Goal: Information Seeking & Learning: Learn about a topic

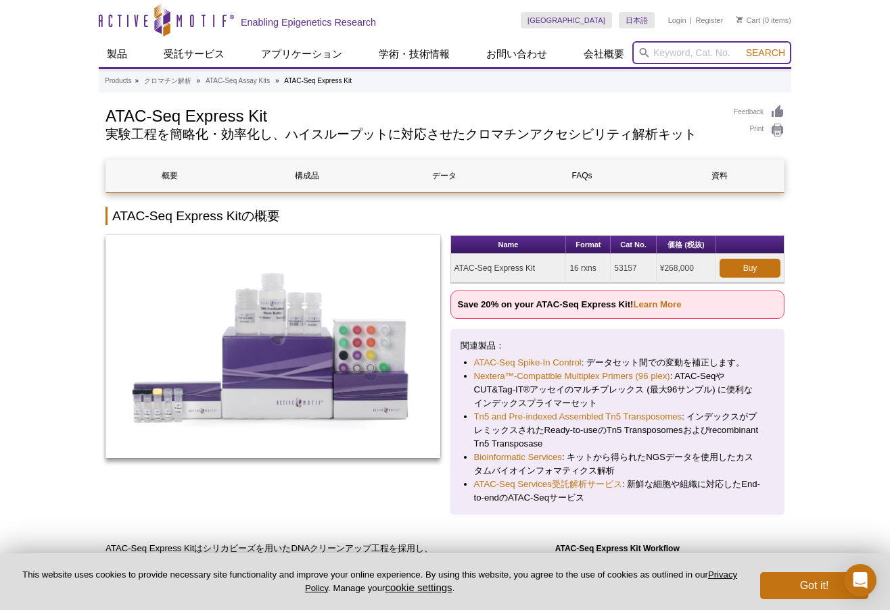
click at [674, 55] on input "search" at bounding box center [711, 52] width 159 height 23
type input "rapcap"
click at [742, 47] on button "Search" at bounding box center [765, 53] width 47 height 12
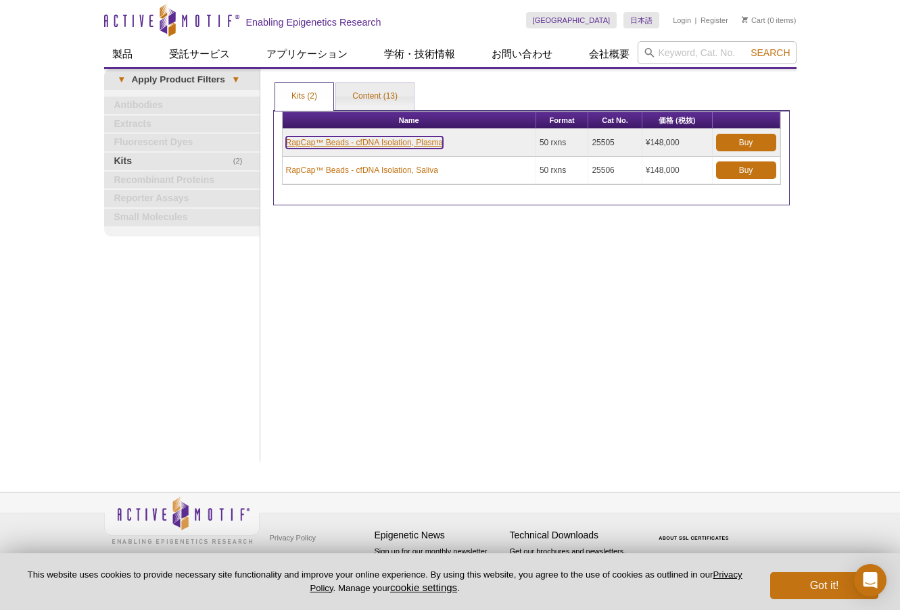
click at [387, 142] on link "RapCap™ Beads - cfDNA Isolation, Plasma" at bounding box center [365, 143] width 158 height 12
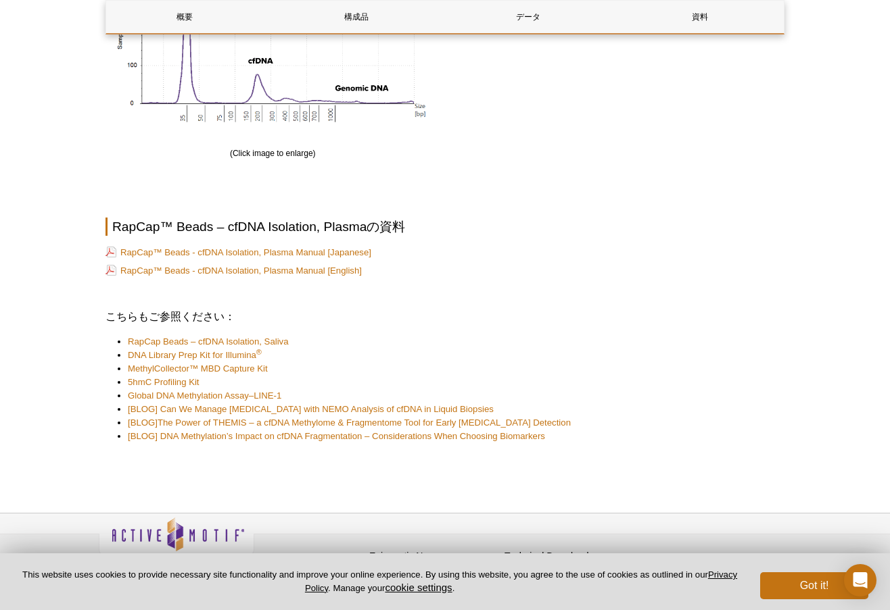
scroll to position [1549, 0]
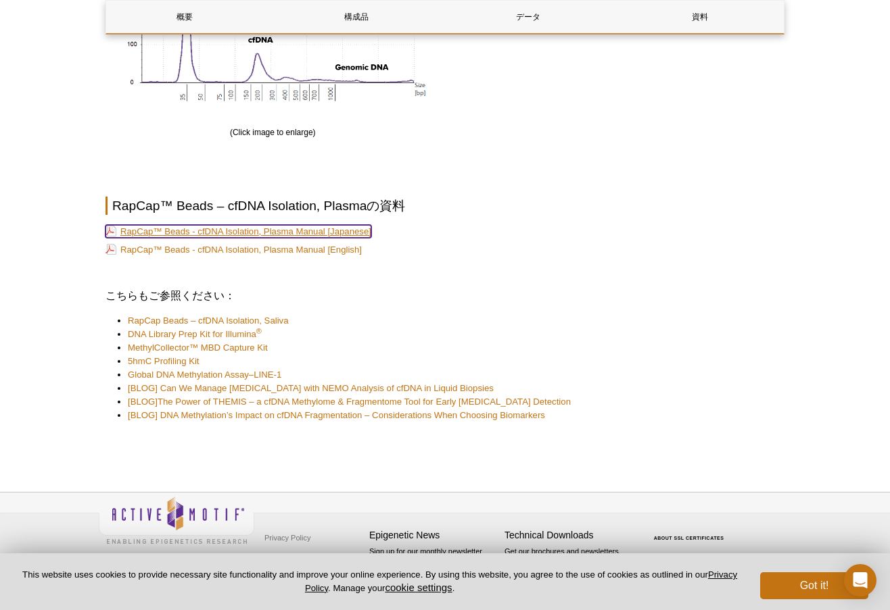
click at [359, 231] on link "RapCap™ Beads - cfDNA Isolation, Plasma Manual [Japanese]" at bounding box center [238, 231] width 266 height 13
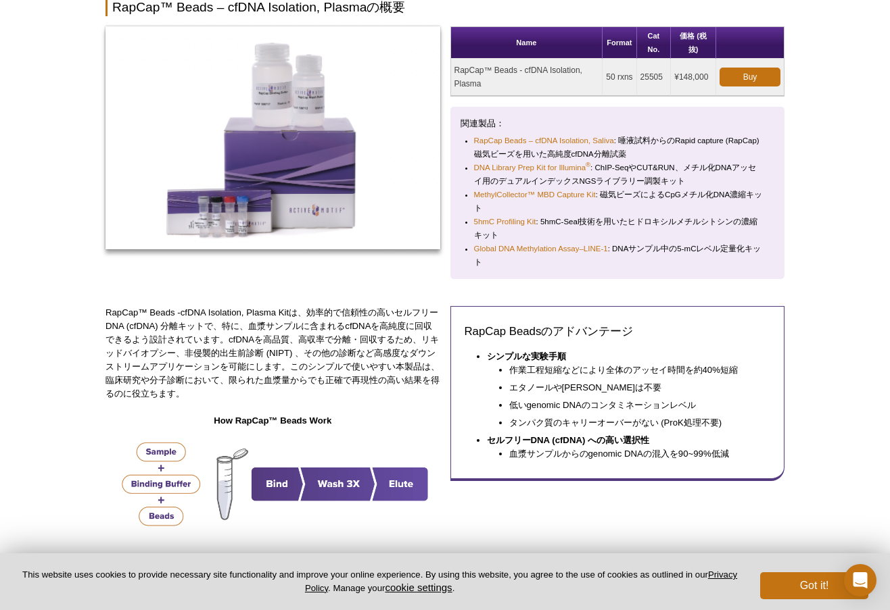
scroll to position [0, 0]
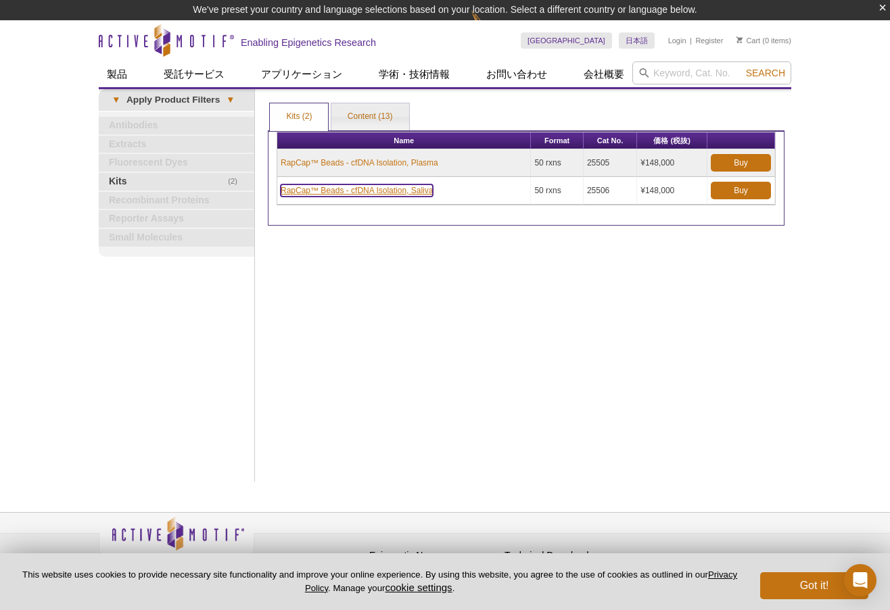
click at [406, 188] on link "RapCap™ Beads - cfDNA Isolation, Saliva" at bounding box center [357, 191] width 152 height 12
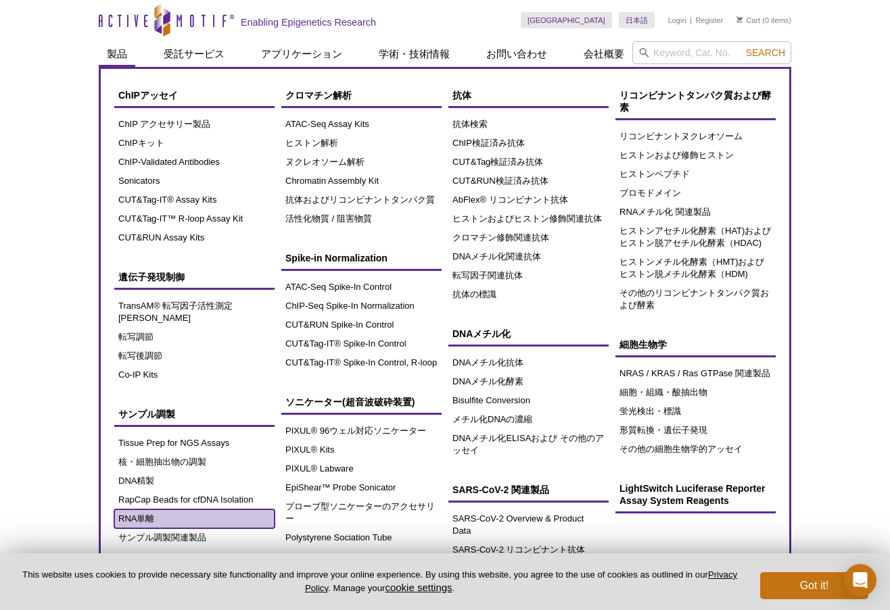
click at [149, 510] on link "RNA単離" at bounding box center [194, 519] width 160 height 19
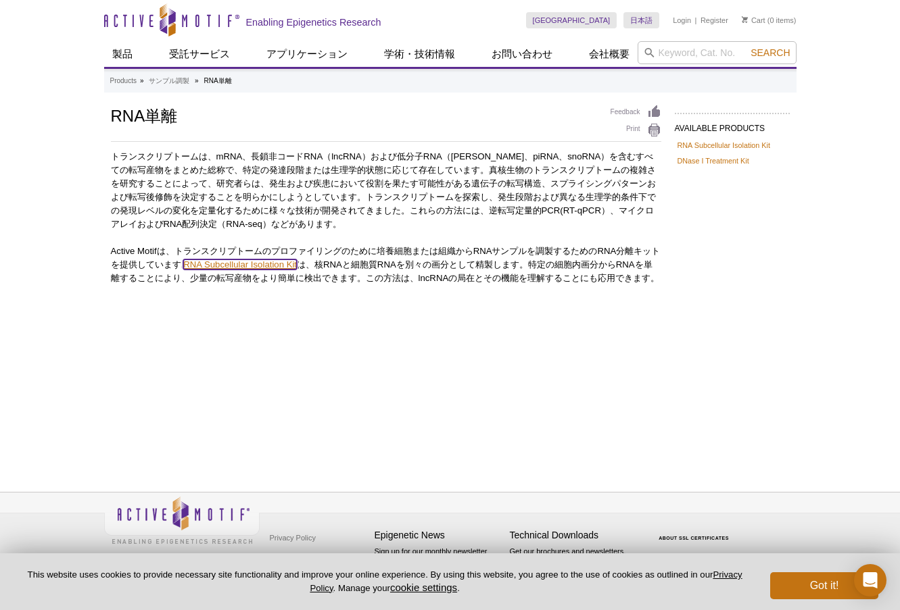
click at [274, 266] on link "RNA Subcellular Isolation Kit" at bounding box center [240, 265] width 114 height 10
